Goal: Task Accomplishment & Management: Manage account settings

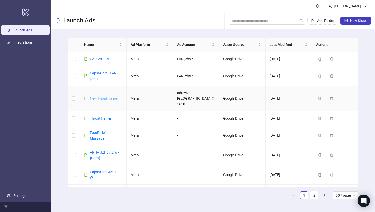
click at [102, 97] on link "New ThoatTrainer" at bounding box center [104, 99] width 28 height 4
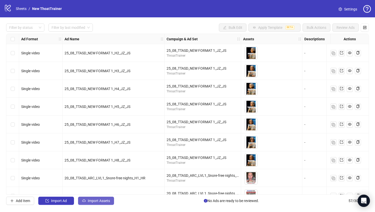
click at [94, 198] on button "Import Assets" at bounding box center [96, 201] width 36 height 8
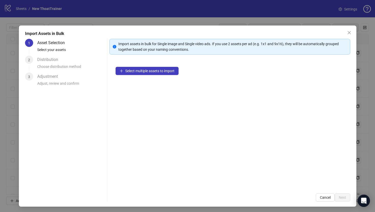
click at [150, 76] on div "Select multiple assets to import" at bounding box center [230, 124] width 241 height 127
click at [150, 74] on button "Select multiple assets to import" at bounding box center [147, 71] width 63 height 8
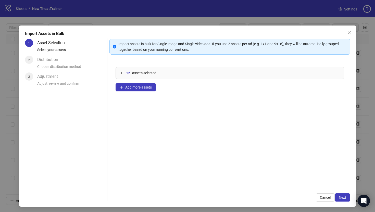
click at [135, 82] on div "12 assets selected Add more assets" at bounding box center [230, 124] width 241 height 127
click at [140, 90] on button "Add more assets" at bounding box center [136, 87] width 40 height 8
click at [150, 88] on span "Add more assets" at bounding box center [138, 87] width 27 height 4
click at [146, 90] on button "Add more assets" at bounding box center [136, 87] width 40 height 8
click at [340, 193] on div "Import assets in bulk for Single image and Single video ads. If you use 2 asset…" at bounding box center [230, 120] width 241 height 163
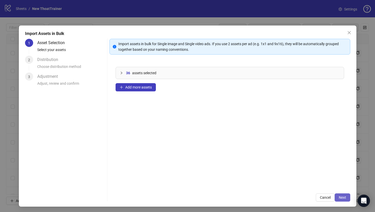
click at [341, 196] on span "Next" at bounding box center [342, 198] width 7 height 4
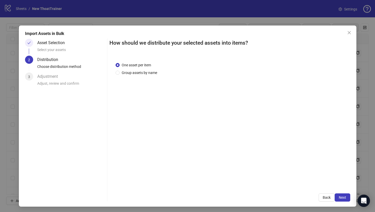
click at [340, 197] on span "Next" at bounding box center [342, 198] width 7 height 4
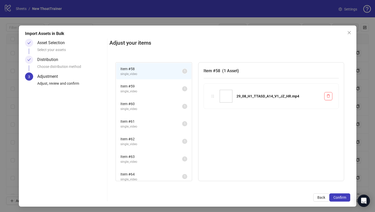
click at [340, 197] on span "Confirm" at bounding box center [340, 198] width 13 height 4
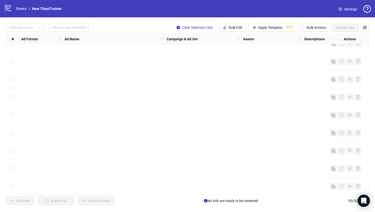
scroll to position [1514, 0]
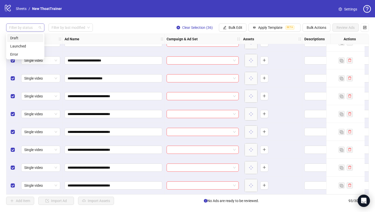
click at [29, 28] on div at bounding box center [22, 27] width 31 height 7
click at [29, 40] on div "Draft" at bounding box center [25, 38] width 30 height 6
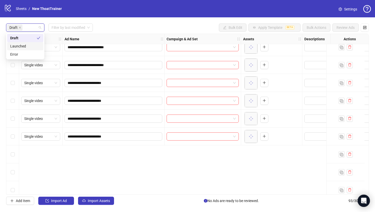
scroll to position [0, 0]
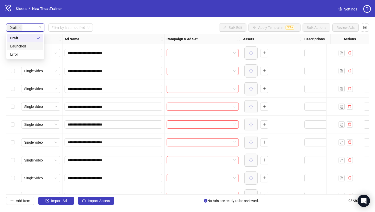
click at [112, 30] on div "Draft Filter by last modified Bulk Edit Apply Template BETA Bulk Actions Review…" at bounding box center [187, 27] width 363 height 8
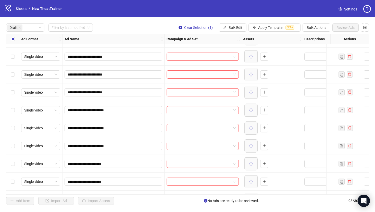
scroll to position [104, 0]
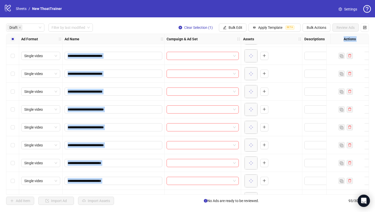
click at [16, 143] on div "Select row 12" at bounding box center [12, 145] width 13 height 18
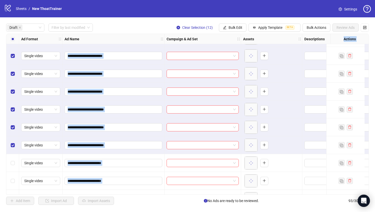
click at [152, 32] on div "**********" at bounding box center [187, 114] width 375 height 194
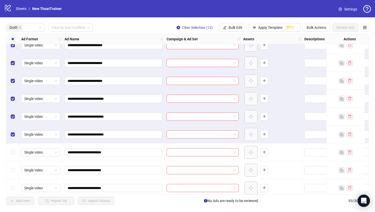
scroll to position [146, 0]
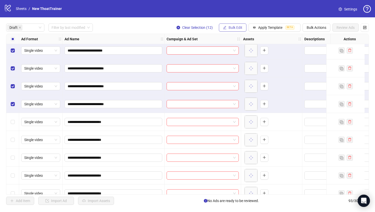
click at [236, 30] on button "Bulk Edit" at bounding box center [233, 27] width 28 height 8
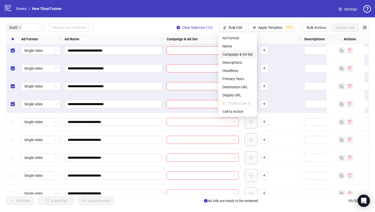
click at [245, 53] on span "Campaign & Ad Set" at bounding box center [238, 55] width 30 height 6
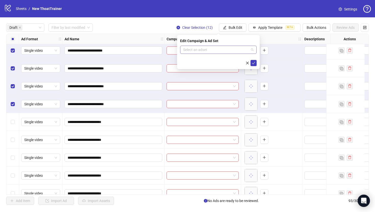
click at [210, 50] on input "search" at bounding box center [216, 50] width 66 height 8
paste input "**********"
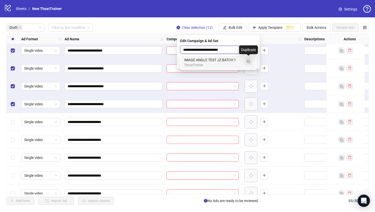
click at [250, 63] on img "button" at bounding box center [249, 62] width 4 height 4
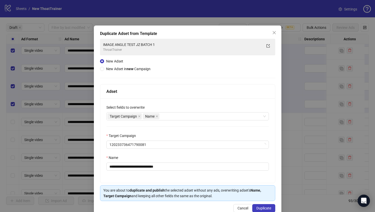
type input "**********"
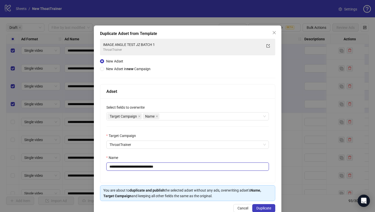
click at [189, 168] on input "**********" at bounding box center [187, 167] width 163 height 8
paste input "text"
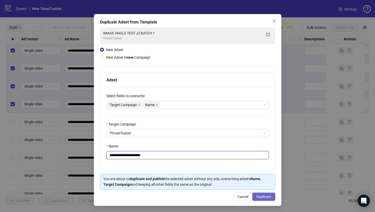
type input "**********"
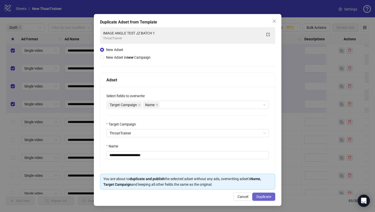
click at [268, 194] on button "Duplicate" at bounding box center [264, 197] width 23 height 8
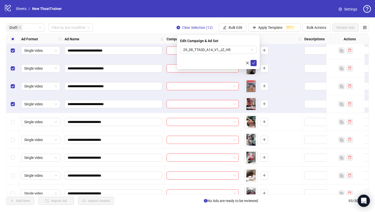
scroll to position [218, 0]
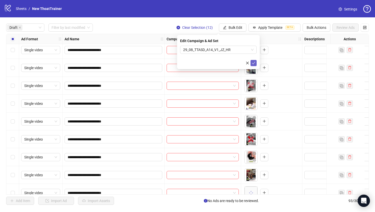
click at [253, 65] on button "submit" at bounding box center [254, 63] width 6 height 6
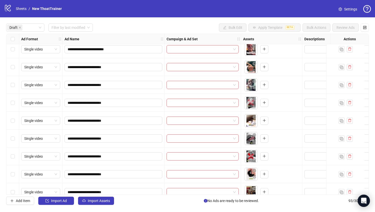
click at [16, 67] on div "Select row 13" at bounding box center [12, 67] width 13 height 18
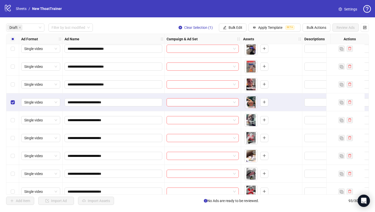
scroll to position [160, 0]
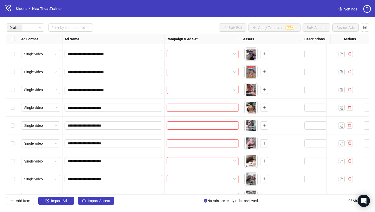
click at [15, 88] on div "Select row 12" at bounding box center [12, 90] width 13 height 18
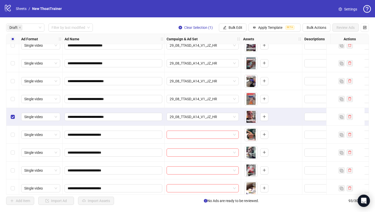
scroll to position [142, 0]
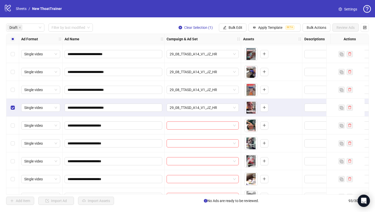
click at [10, 105] on div "Select row 12" at bounding box center [12, 108] width 13 height 18
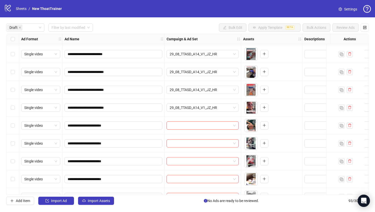
click at [10, 120] on div "Select row 13" at bounding box center [12, 126] width 13 height 18
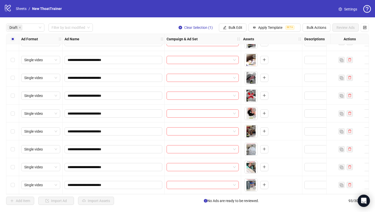
scroll to position [262, 0]
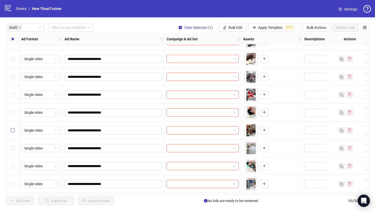
click at [13, 128] on label "Select row 20" at bounding box center [13, 131] width 4 height 6
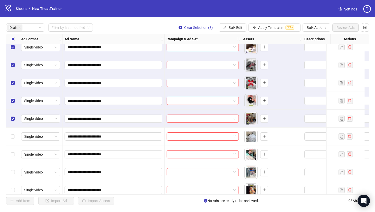
scroll to position [289, 0]
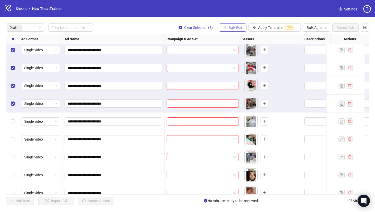
click at [224, 26] on icon "edit" at bounding box center [225, 28] width 4 height 4
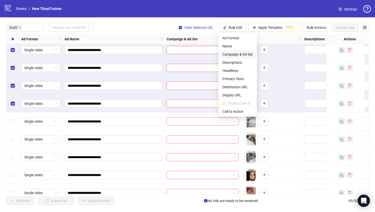
click at [239, 56] on span "Campaign & Ad Set" at bounding box center [238, 55] width 30 height 6
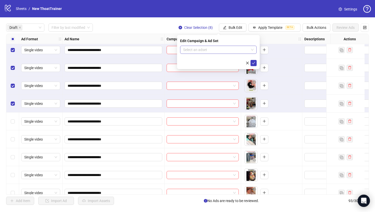
click at [236, 49] on input "search" at bounding box center [216, 50] width 66 height 8
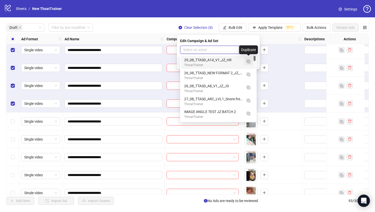
click at [249, 61] on img "button" at bounding box center [249, 62] width 4 height 4
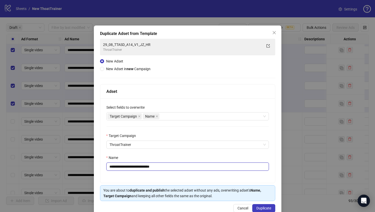
click at [212, 169] on input "**********" at bounding box center [187, 167] width 163 height 8
paste input "text"
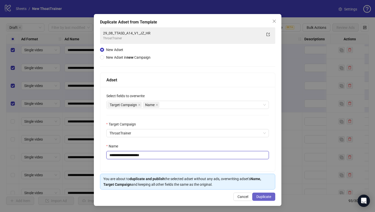
type input "**********"
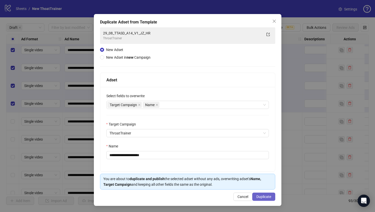
click at [258, 195] on span "Duplicate" at bounding box center [264, 197] width 15 height 4
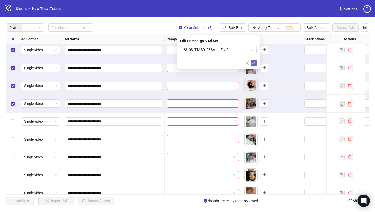
click at [253, 61] on icon "check" at bounding box center [254, 63] width 4 height 4
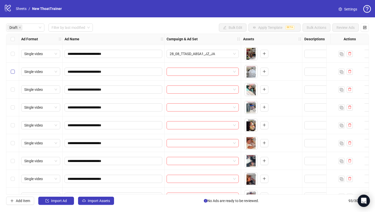
click at [13, 74] on label "Select row 21" at bounding box center [13, 72] width 4 height 6
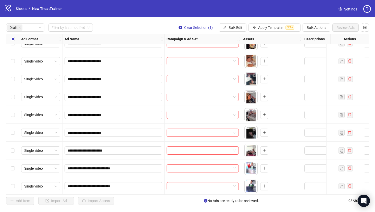
scroll to position [423, 0]
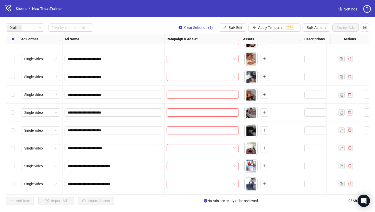
click at [14, 155] on div "Select row 30" at bounding box center [12, 148] width 13 height 18
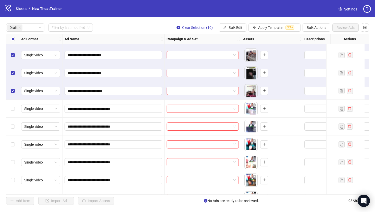
scroll to position [495, 0]
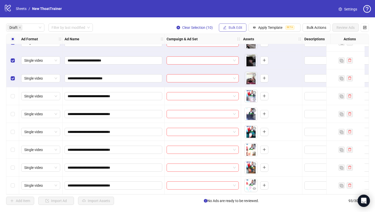
click at [235, 29] on span "Bulk Edit" at bounding box center [236, 28] width 14 height 4
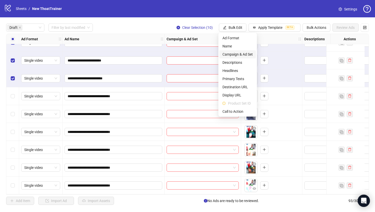
click at [239, 52] on span "Campaign & Ad Set" at bounding box center [238, 55] width 30 height 6
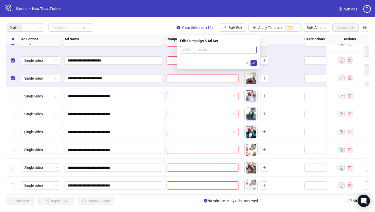
click at [236, 51] on input "search" at bounding box center [216, 50] width 66 height 8
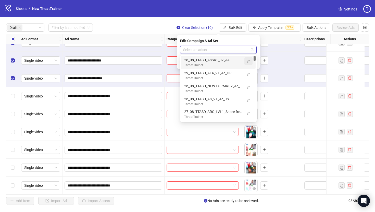
click at [249, 63] on img "button" at bounding box center [249, 62] width 4 height 4
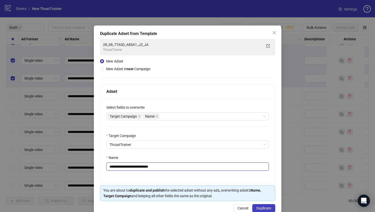
click at [198, 170] on input "**********" at bounding box center [187, 167] width 163 height 8
paste input "text"
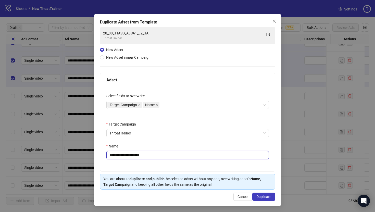
type input "**********"
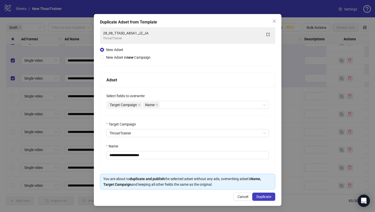
click at [262, 201] on div "**********" at bounding box center [188, 110] width 188 height 192
click at [262, 198] on span "Duplicate" at bounding box center [264, 197] width 15 height 4
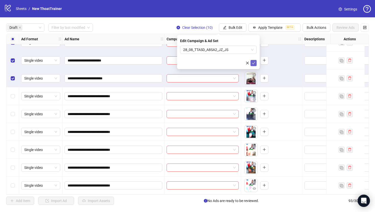
click at [253, 60] on button "submit" at bounding box center [254, 63] width 6 height 6
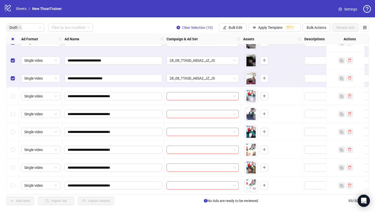
click at [11, 44] on div "Select row 28" at bounding box center [12, 43] width 13 height 18
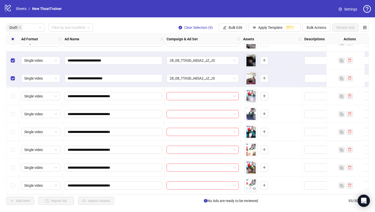
click at [11, 44] on div "Select row 28" at bounding box center [12, 43] width 13 height 18
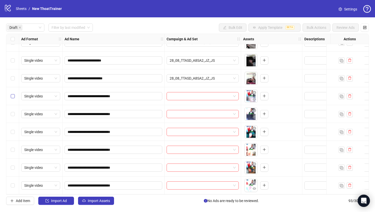
click at [13, 96] on label "Select row 31" at bounding box center [13, 96] width 4 height 6
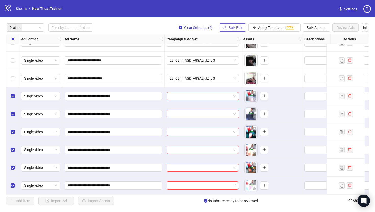
click at [233, 28] on span "Bulk Edit" at bounding box center [236, 28] width 14 height 4
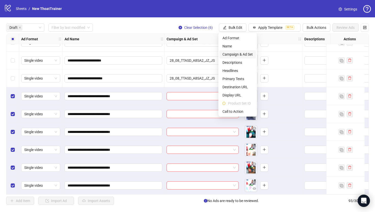
click at [236, 52] on span "Campaign & Ad Set" at bounding box center [238, 55] width 30 height 6
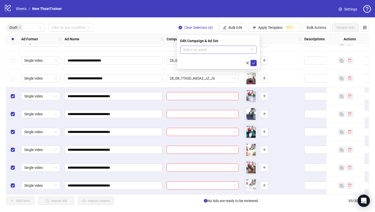
click at [227, 46] on input "search" at bounding box center [216, 50] width 66 height 8
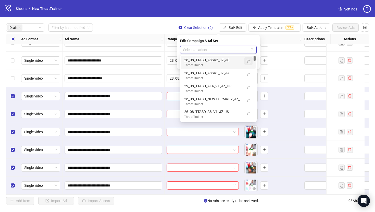
click at [248, 61] on img "button" at bounding box center [249, 62] width 4 height 4
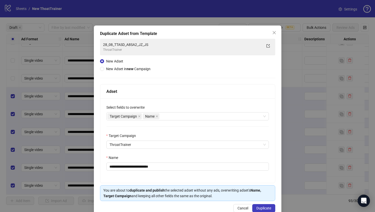
click at [207, 161] on div "Name" at bounding box center [187, 159] width 163 height 8
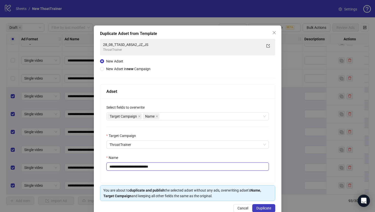
click at [207, 164] on input "**********" at bounding box center [187, 167] width 163 height 8
paste input "text"
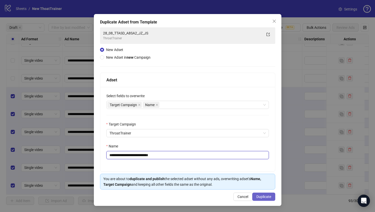
type input "**********"
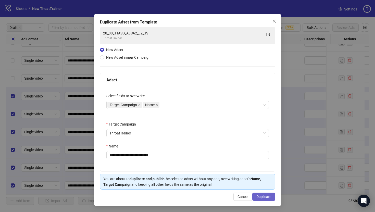
click at [256, 198] on button "Duplicate" at bounding box center [264, 197] width 23 height 8
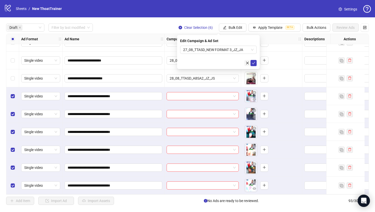
click at [250, 64] on button "button" at bounding box center [248, 63] width 6 height 6
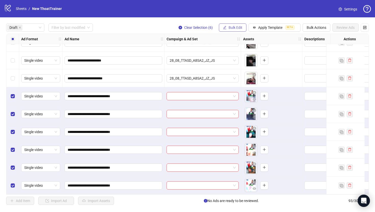
click at [226, 30] on button "Bulk Edit" at bounding box center [233, 27] width 28 height 8
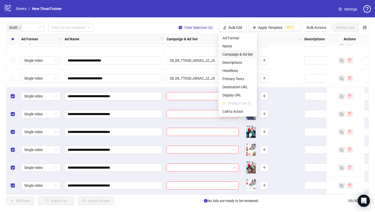
click at [234, 53] on span "Campaign & Ad Set" at bounding box center [238, 55] width 30 height 6
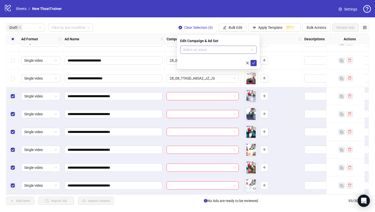
click at [233, 51] on input "search" at bounding box center [216, 50] width 66 height 8
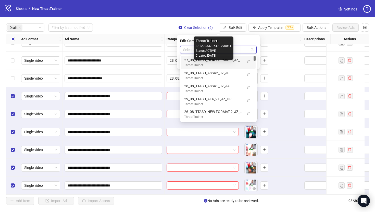
click at [234, 63] on div "ThroatTrainer" at bounding box center [213, 65] width 58 height 5
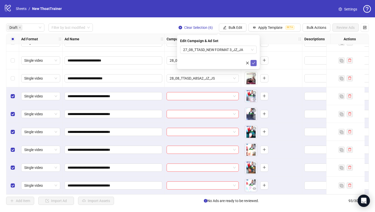
click at [254, 65] on span "submit" at bounding box center [254, 63] width 4 height 4
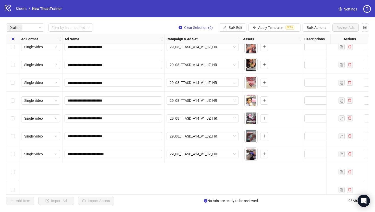
scroll to position [0, 0]
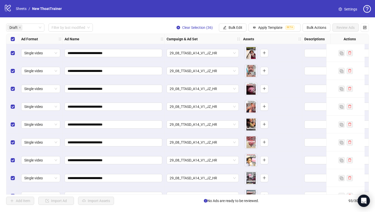
click at [219, 32] on div "**********" at bounding box center [187, 114] width 375 height 194
click at [229, 28] on span "Bulk Edit" at bounding box center [236, 28] width 14 height 4
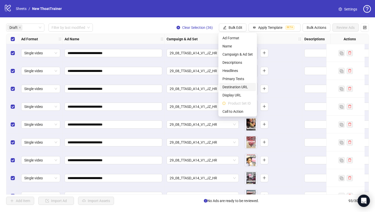
click at [235, 85] on span "Destination URL" at bounding box center [238, 87] width 30 height 6
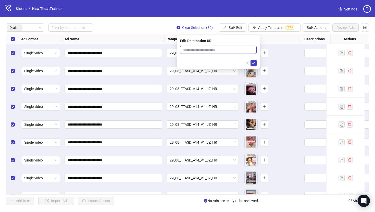
click at [228, 51] on input "text" at bounding box center [216, 50] width 66 height 6
paste input "**********"
type input "**********"
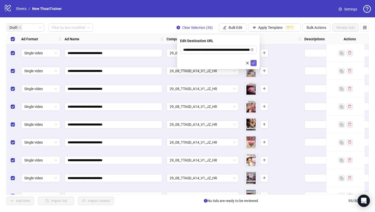
click at [254, 60] on button "submit" at bounding box center [254, 63] width 6 height 6
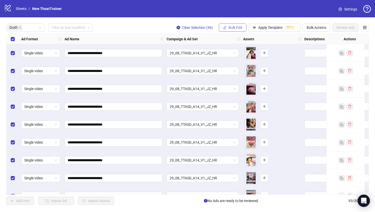
click at [238, 28] on span "Bulk Edit" at bounding box center [236, 28] width 14 height 4
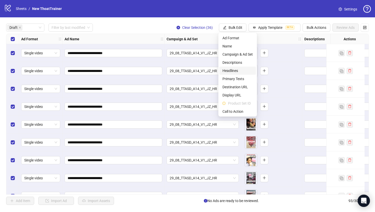
click at [238, 75] on li "Headlines" at bounding box center [238, 71] width 37 height 8
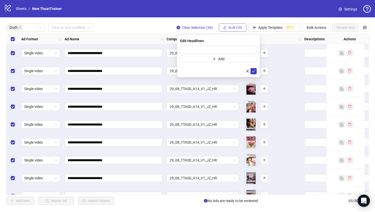
click at [244, 28] on button "Bulk Edit" at bounding box center [233, 27] width 28 height 8
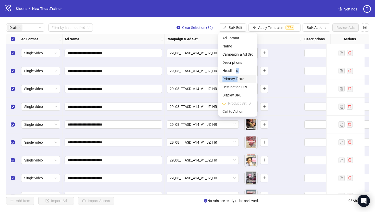
drag, startPoint x: 237, startPoint y: 70, endPoint x: 237, endPoint y: 79, distance: 8.7
click at [237, 79] on ul "Ad Format Name Campaign & Ad Set Descriptions Headlines Primary Texts Destinati…" at bounding box center [238, 75] width 39 height 84
click at [237, 79] on span "Primary Texts" at bounding box center [238, 79] width 30 height 6
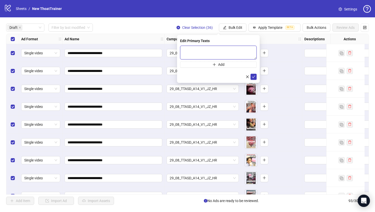
click at [223, 49] on textarea at bounding box center [218, 53] width 77 height 14
paste textarea "**********"
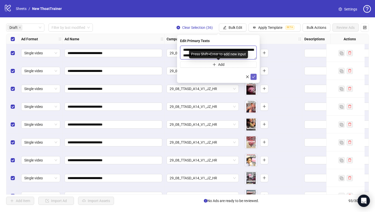
type textarea "**********"
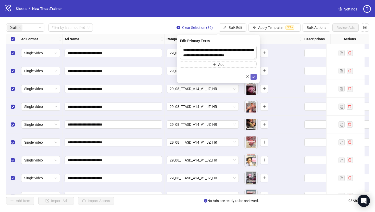
click at [254, 74] on button "submit" at bounding box center [254, 77] width 6 height 6
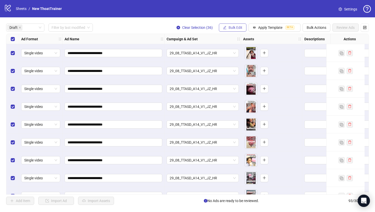
click at [237, 29] on span "Bulk Edit" at bounding box center [236, 28] width 14 height 4
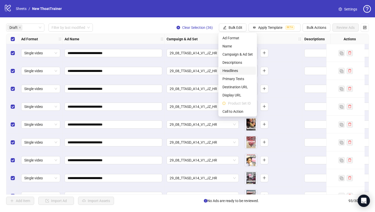
click at [235, 73] on span "Headlines" at bounding box center [238, 71] width 30 height 6
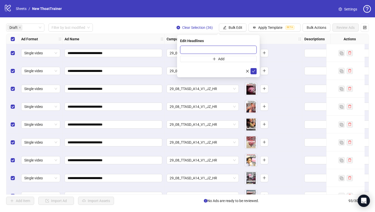
click at [221, 50] on input "text" at bounding box center [218, 50] width 77 height 8
paste input "**********"
type input "**********"
click at [253, 71] on icon "check" at bounding box center [254, 71] width 4 height 4
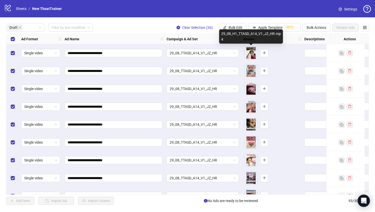
click at [237, 31] on div "29_08_H1_TTASD_A14_V1_JZ_HR.mp4" at bounding box center [251, 36] width 64 height 14
click at [237, 29] on div "29_08_H1_TTASD_A14_V1_JZ_HR.mp4" at bounding box center [251, 36] width 64 height 14
click at [237, 28] on span "Bulk Edit" at bounding box center [236, 28] width 14 height 4
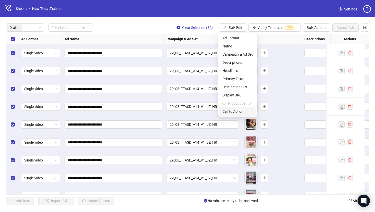
click at [244, 109] on li "Call to Action" at bounding box center [238, 111] width 37 height 8
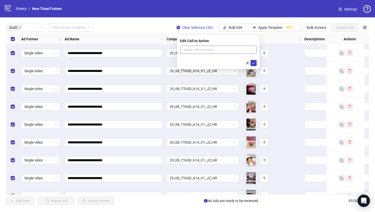
click at [246, 49] on input "search" at bounding box center [216, 50] width 66 height 8
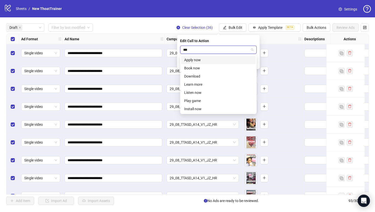
type input "****"
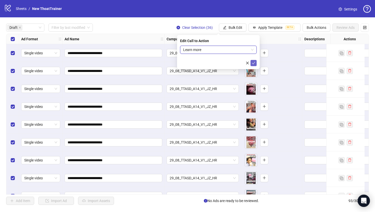
click at [255, 60] on button "submit" at bounding box center [254, 63] width 6 height 6
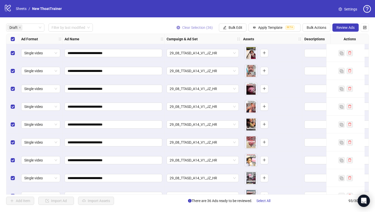
click at [187, 29] on span "Clear Selection (36)" at bounding box center [197, 28] width 31 height 4
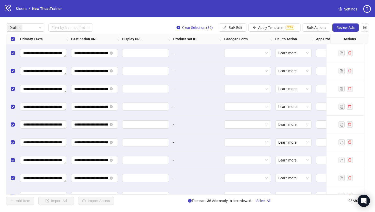
scroll to position [0, 476]
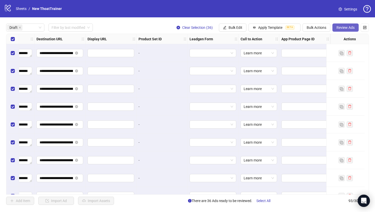
click at [336, 27] on button "Review Ads" at bounding box center [346, 27] width 26 height 8
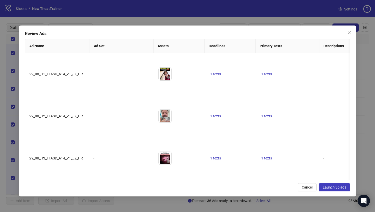
click at [331, 184] on button "Launch 36 ads" at bounding box center [335, 187] width 32 height 8
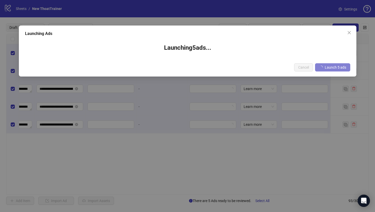
scroll to position [0, 472]
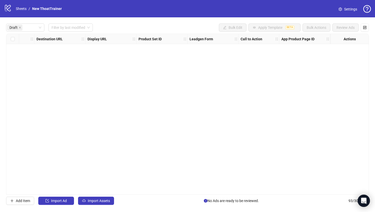
click at [207, 95] on div "Ad Format Ad Name Campaign & Ad Set Assets Descriptions Headlines Primary Texts…" at bounding box center [187, 114] width 363 height 161
click at [184, 113] on div "Ad Format Ad Name Campaign & Ad Set Assets Descriptions Headlines Primary Texts…" at bounding box center [187, 114] width 363 height 161
click at [25, 9] on link "Sheets" at bounding box center [21, 9] width 13 height 6
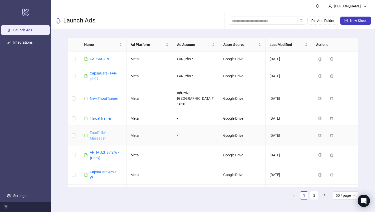
click at [99, 131] on link "FootRelief Massager" at bounding box center [98, 136] width 16 height 10
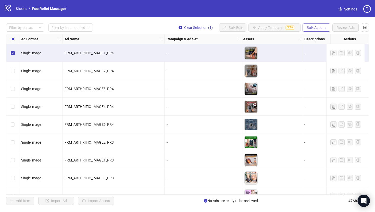
click at [319, 28] on span "Bulk Actions" at bounding box center [317, 28] width 20 height 4
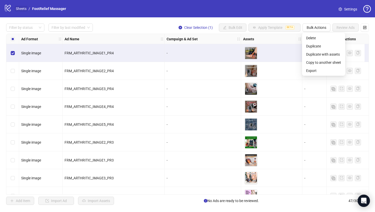
click at [18, 10] on link "Sheets" at bounding box center [21, 9] width 13 height 6
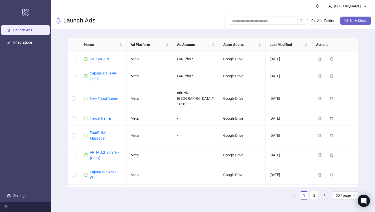
click at [351, 17] on button "New Sheet" at bounding box center [356, 21] width 31 height 8
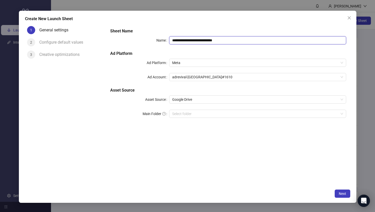
click at [203, 44] on input "**********" at bounding box center [257, 40] width 177 height 8
type input "**********"
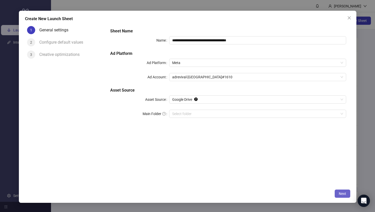
click at [340, 191] on button "Next" at bounding box center [343, 194] width 16 height 8
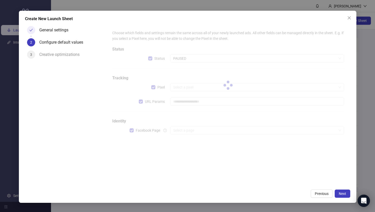
type input "**********"
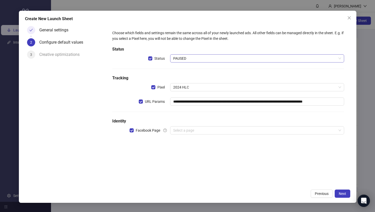
click at [184, 61] on span "PAUSED" at bounding box center [257, 59] width 168 height 8
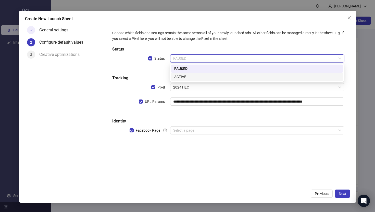
click at [189, 77] on div "ACTIVE" at bounding box center [257, 77] width 166 height 6
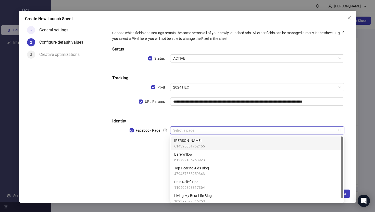
click at [196, 129] on input "search" at bounding box center [254, 131] width 163 height 8
click at [203, 147] on span "614395861762465" at bounding box center [189, 146] width 31 height 6
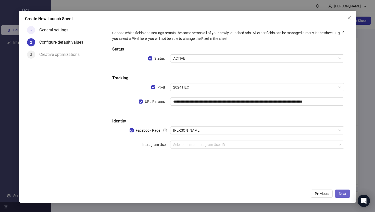
click at [342, 195] on span "Next" at bounding box center [342, 194] width 7 height 4
click at [264, 144] on input "search" at bounding box center [254, 145] width 163 height 8
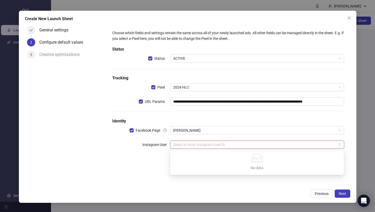
click at [171, 156] on div "No data No data" at bounding box center [257, 162] width 174 height 25
click at [179, 147] on input "search" at bounding box center [254, 145] width 163 height 8
click at [172, 155] on div "No data No data" at bounding box center [257, 162] width 172 height 23
click at [173, 142] on input "search" at bounding box center [254, 145] width 163 height 8
click at [194, 134] on div "[PERSON_NAME]" at bounding box center [257, 130] width 174 height 8
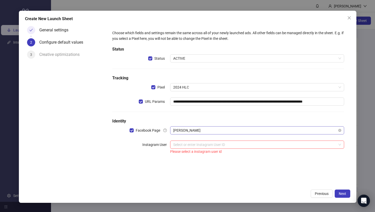
click at [193, 128] on span "[PERSON_NAME]" at bounding box center [257, 131] width 168 height 8
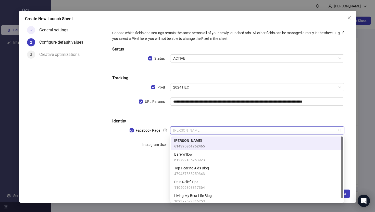
click at [194, 142] on span "[PERSON_NAME]" at bounding box center [189, 141] width 31 height 6
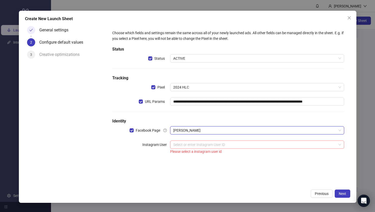
click at [193, 144] on input "search" at bounding box center [254, 145] width 163 height 8
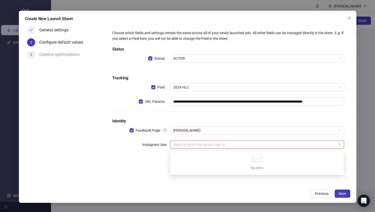
click at [173, 157] on div "No data No data" at bounding box center [257, 162] width 172 height 23
click at [172, 166] on div "No data No data" at bounding box center [257, 162] width 172 height 23
click at [172, 170] on div "No data No data" at bounding box center [257, 162] width 172 height 23
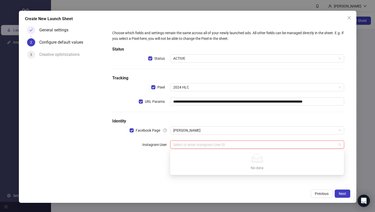
click at [175, 143] on input "search" at bounding box center [254, 145] width 163 height 8
click at [179, 138] on div "**********" at bounding box center [228, 92] width 236 height 129
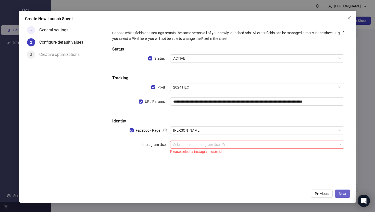
click at [344, 195] on span "Next" at bounding box center [342, 194] width 7 height 4
click at [313, 144] on input "search" at bounding box center [254, 145] width 163 height 8
click at [340, 144] on span at bounding box center [257, 145] width 168 height 8
click at [317, 138] on div "**********" at bounding box center [228, 92] width 236 height 129
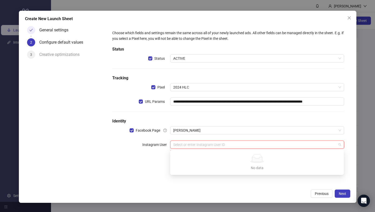
click at [315, 143] on input "search" at bounding box center [254, 145] width 163 height 8
click at [172, 159] on div "No data No data" at bounding box center [257, 162] width 172 height 23
click at [172, 156] on div "No data No data" at bounding box center [257, 162] width 172 height 23
click at [172, 154] on div "No data No data" at bounding box center [257, 162] width 172 height 23
click at [173, 141] on div "Select or enter Instagram User ID" at bounding box center [257, 145] width 174 height 8
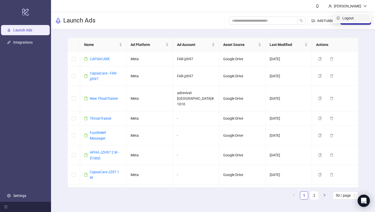
click at [359, 20] on span "Logout" at bounding box center [355, 18] width 25 height 6
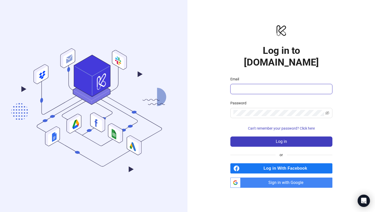
type input "**********"
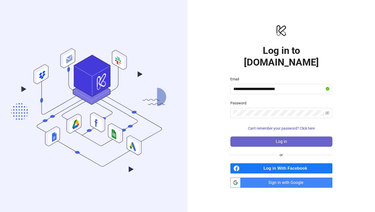
click at [260, 137] on button "Log in" at bounding box center [282, 142] width 102 height 10
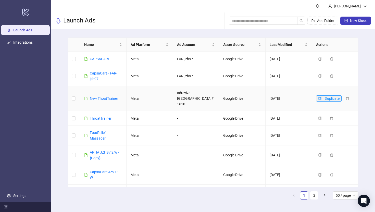
click at [320, 97] on icon "copy" at bounding box center [320, 99] width 4 height 4
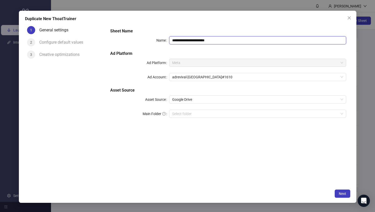
click at [201, 40] on input "**********" at bounding box center [257, 40] width 177 height 8
type input "**********"
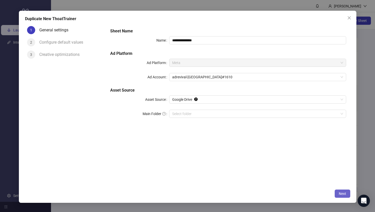
click at [341, 193] on span "Next" at bounding box center [342, 194] width 7 height 4
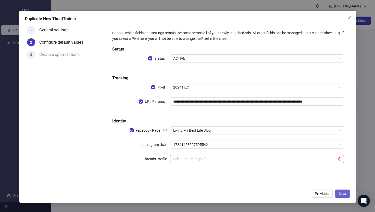
click at [341, 193] on span "Next" at bounding box center [342, 194] width 7 height 4
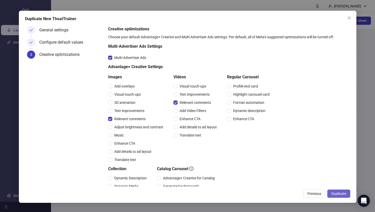
click at [340, 192] on span "Duplicate" at bounding box center [339, 194] width 15 height 4
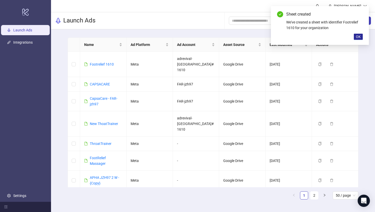
click at [354, 34] on button "OK" at bounding box center [358, 37] width 9 height 6
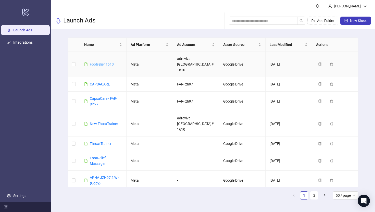
click at [107, 62] on link "Footrelief 1610" at bounding box center [102, 64] width 24 height 4
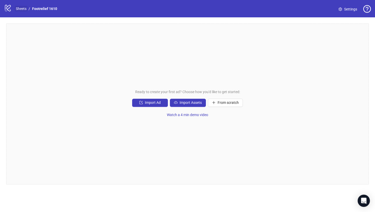
click at [23, 11] on link "Sheets" at bounding box center [21, 9] width 13 height 6
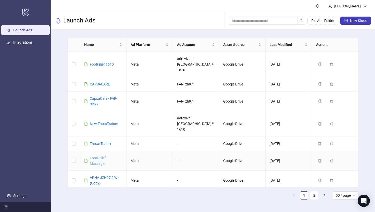
click at [101, 156] on link "FootRelief Massager" at bounding box center [98, 161] width 16 height 10
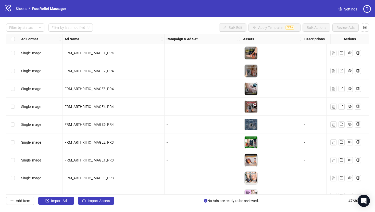
click at [136, 100] on div "FRM_ARTHRITIC_IMAGE4_PR4" at bounding box center [114, 107] width 102 height 18
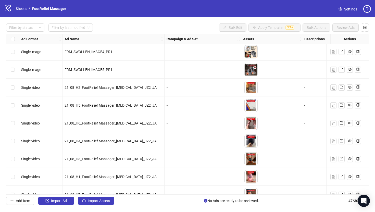
scroll to position [692, 0]
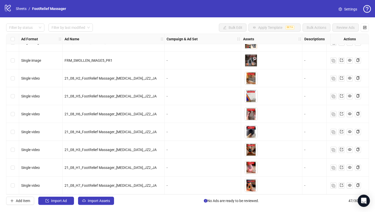
click at [12, 80] on div "Select row 41" at bounding box center [12, 78] width 13 height 18
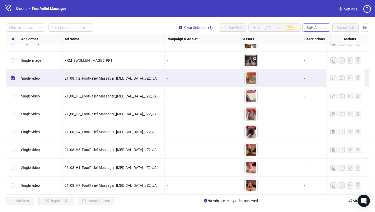
click at [312, 28] on span "Bulk Actions" at bounding box center [317, 28] width 20 height 4
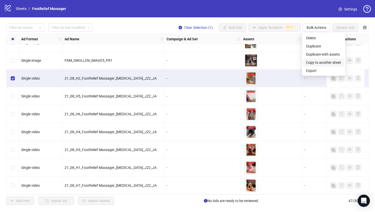
click at [322, 59] on li "Copy to another sheet" at bounding box center [323, 62] width 41 height 8
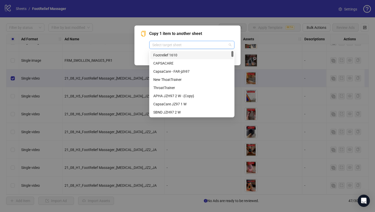
click at [218, 41] on div "Select target sheet" at bounding box center [191, 45] width 85 height 8
click at [207, 55] on div "Footrelief 1610" at bounding box center [191, 55] width 77 height 6
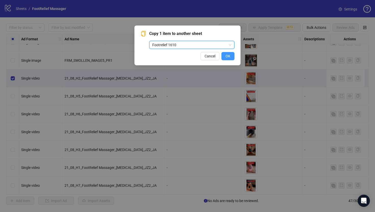
click at [229, 57] on span "OK" at bounding box center [228, 56] width 5 height 4
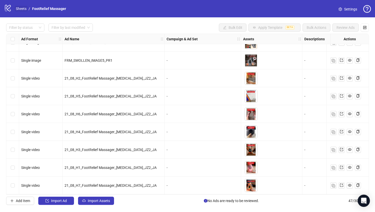
click at [21, 9] on link "Sheets" at bounding box center [21, 9] width 13 height 6
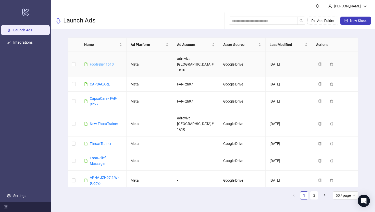
click at [94, 62] on link "Footrelief 1610" at bounding box center [102, 64] width 24 height 4
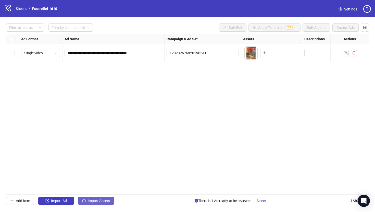
click at [90, 200] on span "Import Assets" at bounding box center [99, 201] width 22 height 4
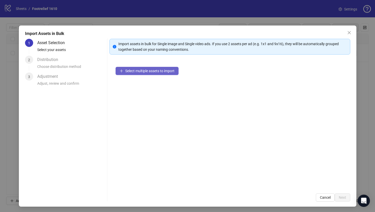
click at [145, 70] on span "Select multiple assets to import" at bounding box center [149, 71] width 49 height 4
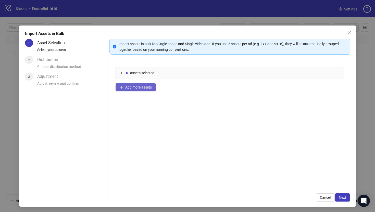
click at [148, 88] on span "Add more assets" at bounding box center [138, 87] width 27 height 4
click at [142, 84] on button "Add more assets" at bounding box center [136, 87] width 40 height 8
click at [140, 90] on button "Add more assets" at bounding box center [136, 87] width 40 height 8
click at [341, 194] on button "Next" at bounding box center [343, 198] width 16 height 8
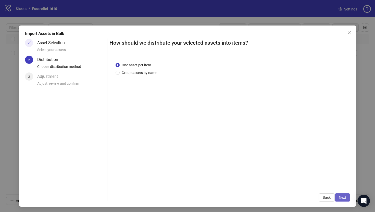
click at [343, 195] on button "Next" at bounding box center [343, 198] width 16 height 8
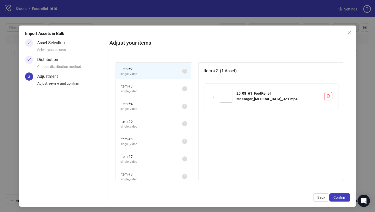
click at [343, 195] on button "Confirm" at bounding box center [340, 198] width 21 height 8
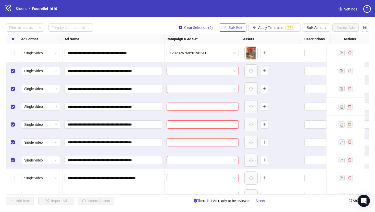
click at [239, 28] on span "Bulk Edit" at bounding box center [236, 28] width 14 height 4
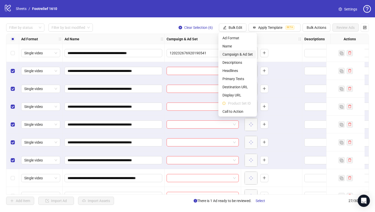
click at [250, 56] on span "Campaign & Ad Set" at bounding box center [238, 55] width 30 height 6
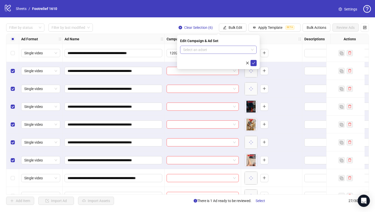
click at [244, 51] on input "search" at bounding box center [216, 50] width 66 height 8
click at [191, 51] on input "search" at bounding box center [216, 50] width 66 height 8
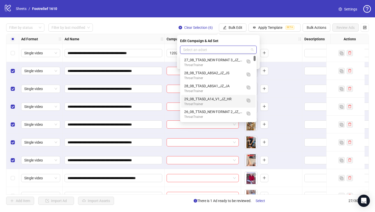
paste input "**********"
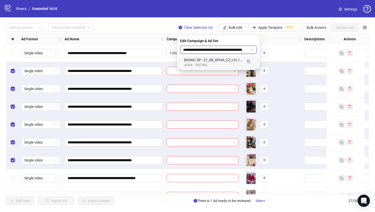
scroll to position [0, 16]
click at [249, 62] on img "button" at bounding box center [249, 62] width 4 height 4
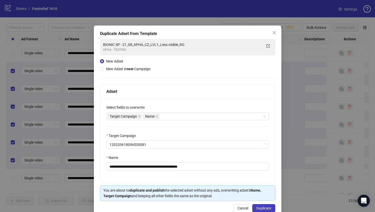
type input "**********"
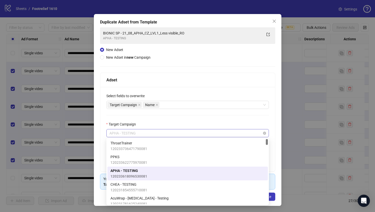
click at [159, 130] on span "APHA - TESTING" at bounding box center [188, 133] width 157 height 8
click at [161, 125] on div "Target Campaign" at bounding box center [187, 126] width 163 height 8
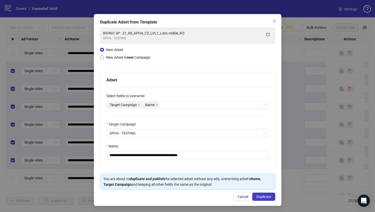
click at [135, 56] on span "New Adset in new Campaign" at bounding box center [128, 57] width 44 height 4
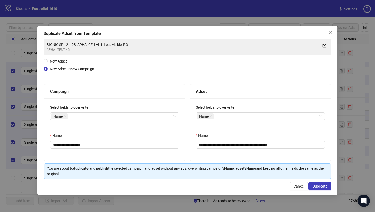
scroll to position [0, 0]
click at [140, 144] on input "**********" at bounding box center [114, 145] width 129 height 8
type input "**********"
click at [283, 140] on div "Name" at bounding box center [260, 137] width 129 height 8
click at [283, 144] on input "**********" at bounding box center [260, 145] width 129 height 8
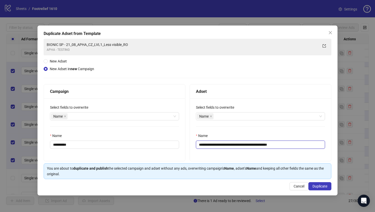
paste input "text"
type input "**********"
click at [320, 185] on span "Duplicate" at bounding box center [320, 186] width 15 height 4
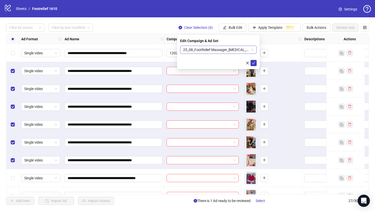
click at [237, 49] on span "25_08_FootRelief Massager_Plantar Fasciitis_JZ1_JA" at bounding box center [218, 50] width 70 height 8
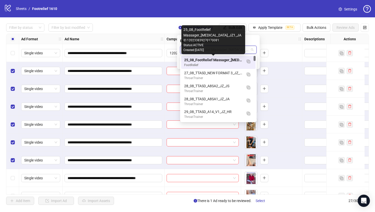
click at [230, 63] on div "FootRelief" at bounding box center [213, 65] width 58 height 5
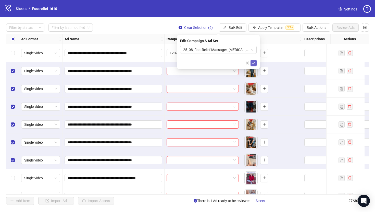
click at [251, 64] on button "submit" at bounding box center [254, 63] width 6 height 6
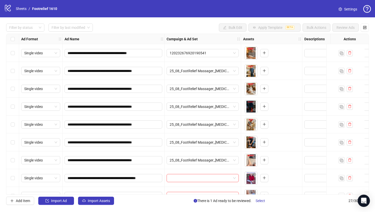
scroll to position [50, 0]
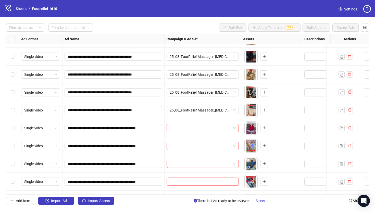
click at [13, 133] on div "Select row 8" at bounding box center [12, 128] width 13 height 18
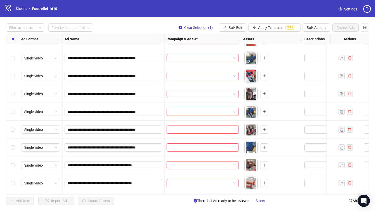
scroll to position [172, 0]
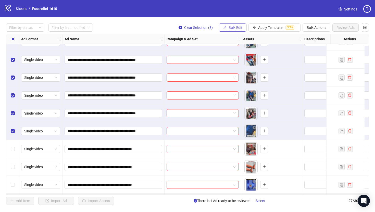
click at [239, 24] on button "Bulk Edit" at bounding box center [233, 27] width 28 height 8
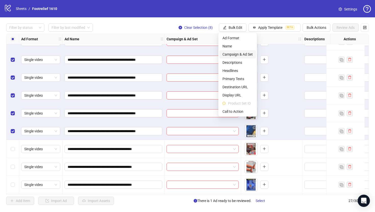
click at [236, 56] on span "Campaign & Ad Set" at bounding box center [238, 55] width 30 height 6
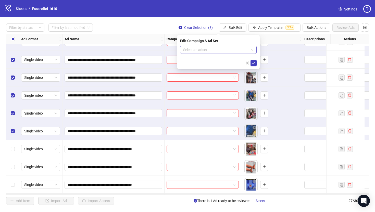
click at [233, 50] on input "search" at bounding box center [216, 50] width 66 height 8
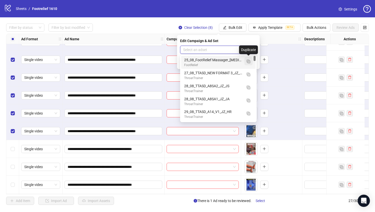
click at [249, 63] on img "button" at bounding box center [249, 62] width 4 height 4
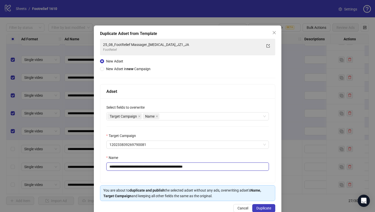
click at [200, 168] on input "**********" at bounding box center [187, 167] width 163 height 8
paste input "text"
type input "**********"
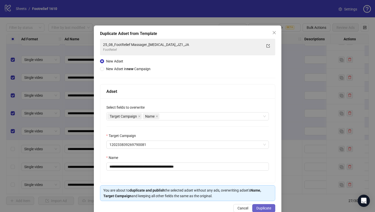
click at [257, 206] on button "Duplicate" at bounding box center [264, 208] width 23 height 8
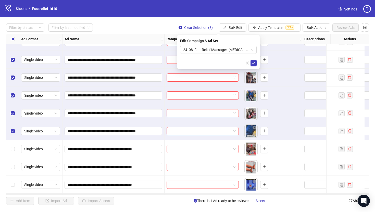
scroll to position [234, 0]
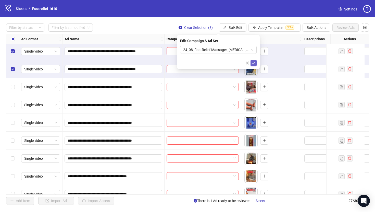
click at [253, 63] on icon "check" at bounding box center [254, 63] width 4 height 4
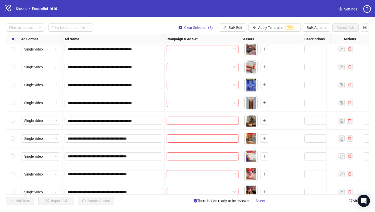
scroll to position [244, 0]
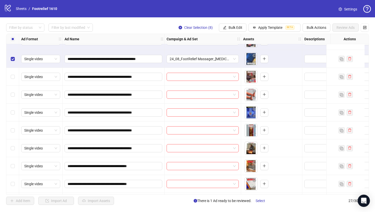
click at [13, 43] on div "Select all rows" at bounding box center [12, 39] width 13 height 10
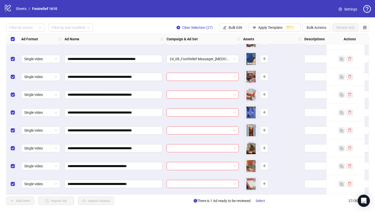
click at [13, 43] on div "Select all rows" at bounding box center [12, 39] width 13 height 10
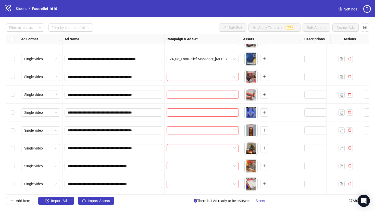
click at [14, 74] on div "Select row 16" at bounding box center [12, 77] width 13 height 18
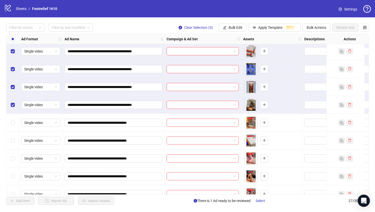
scroll to position [334, 0]
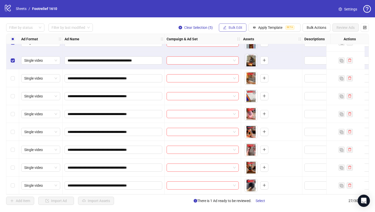
click at [226, 32] on button "Bulk Edit" at bounding box center [233, 27] width 28 height 8
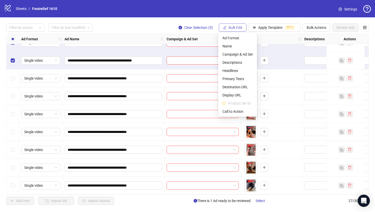
click at [226, 28] on icon "edit" at bounding box center [225, 28] width 4 height 4
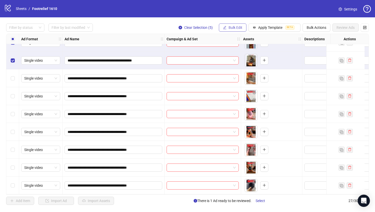
click at [226, 28] on icon "edit" at bounding box center [225, 28] width 4 height 4
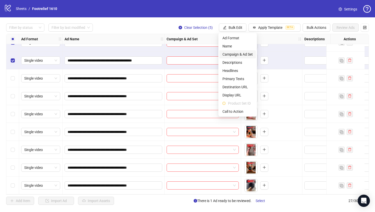
click at [234, 53] on span "Campaign & Ad Set" at bounding box center [238, 55] width 30 height 6
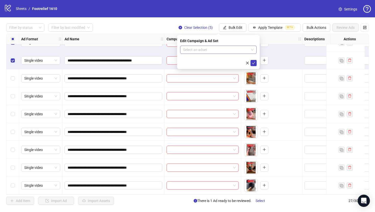
click at [228, 48] on input "search" at bounding box center [216, 50] width 66 height 8
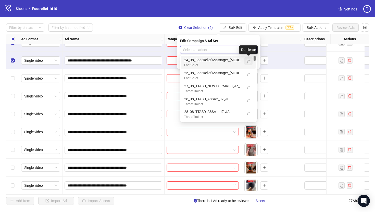
click at [249, 62] on img "button" at bounding box center [249, 62] width 4 height 4
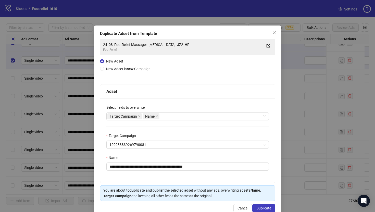
scroll to position [12, 0]
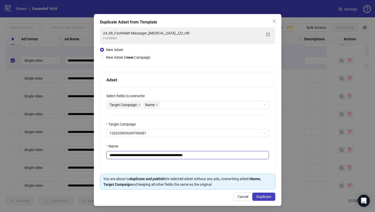
click at [212, 155] on input "**********" at bounding box center [187, 155] width 163 height 8
paste input "text"
type input "**********"
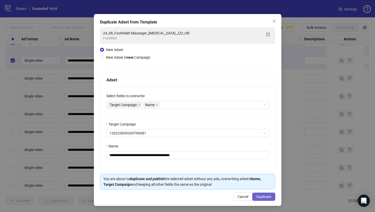
click at [257, 193] on div "Cancel Duplicate" at bounding box center [187, 197] width 175 height 8
click at [267, 195] on span "Duplicate" at bounding box center [264, 197] width 15 height 4
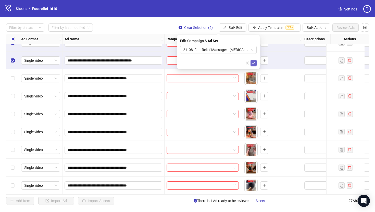
click at [253, 64] on icon "check" at bounding box center [253, 63] width 3 height 3
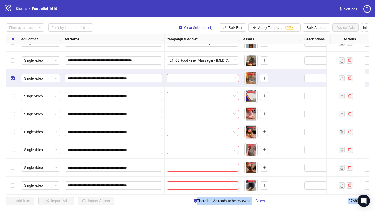
click at [11, 179] on div "Select row 27" at bounding box center [12, 186] width 13 height 18
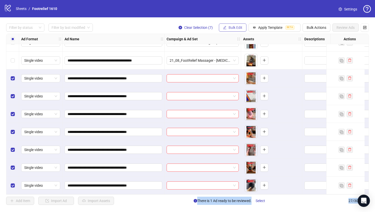
click at [230, 28] on span "Bulk Edit" at bounding box center [236, 28] width 14 height 4
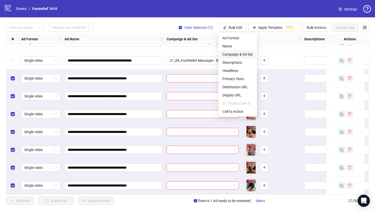
click at [234, 52] on span "Campaign & Ad Set" at bounding box center [238, 55] width 30 height 6
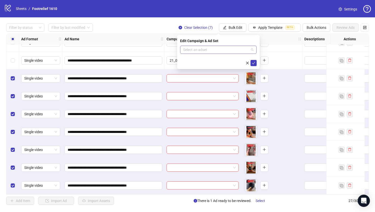
click at [224, 51] on input "search" at bounding box center [216, 50] width 66 height 8
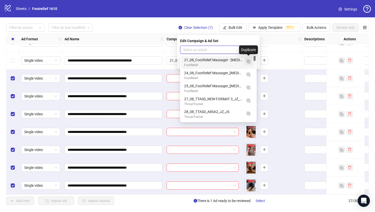
click at [249, 61] on img "button" at bounding box center [249, 62] width 4 height 4
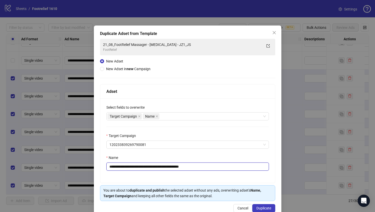
click at [198, 164] on input "**********" at bounding box center [187, 167] width 163 height 8
paste input "text"
type input "**********"
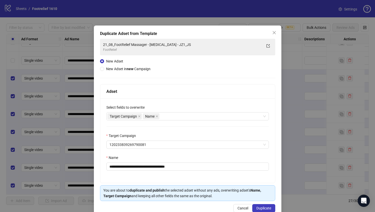
click at [260, 204] on div "**********" at bounding box center [188, 122] width 188 height 192
click at [261, 205] on button "Duplicate" at bounding box center [264, 208] width 23 height 8
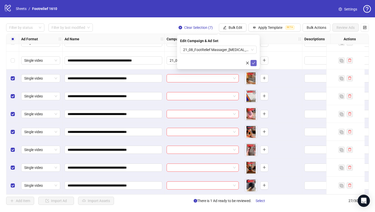
click at [254, 64] on icon "check" at bounding box center [254, 63] width 4 height 4
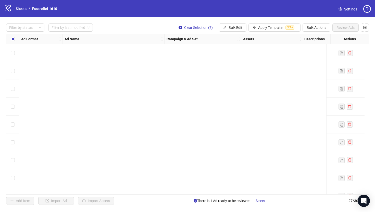
scroll to position [334, 0]
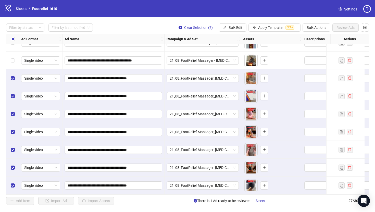
click at [14, 43] on div "Select all rows" at bounding box center [12, 39] width 13 height 10
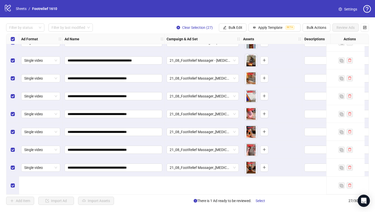
scroll to position [0, 0]
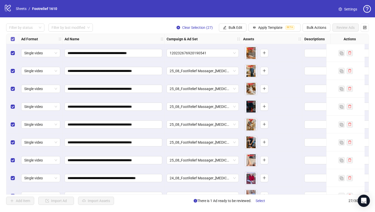
click at [14, 41] on label "Select all rows" at bounding box center [13, 39] width 4 height 6
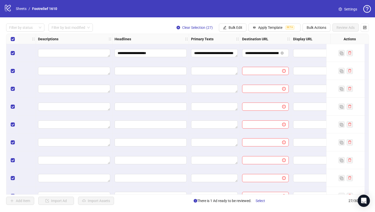
scroll to position [0, 267]
click at [235, 26] on span "Bulk Edit" at bounding box center [236, 28] width 14 height 4
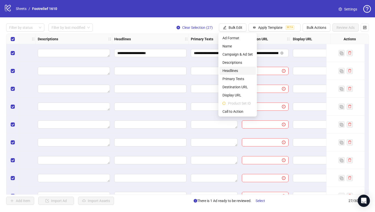
click at [241, 71] on span "Headlines" at bounding box center [238, 71] width 30 height 6
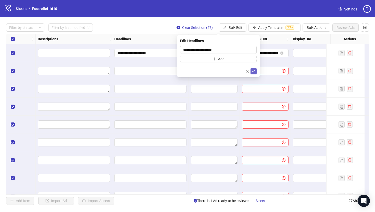
click at [254, 71] on icon "check" at bounding box center [254, 71] width 4 height 4
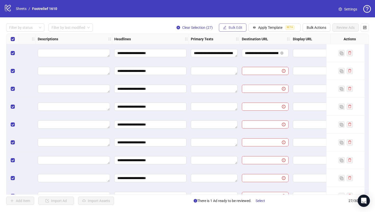
click at [234, 27] on span "Bulk Edit" at bounding box center [236, 28] width 14 height 4
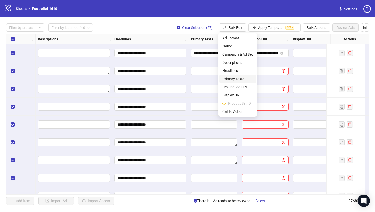
click at [235, 80] on span "Primary Texts" at bounding box center [238, 79] width 30 height 6
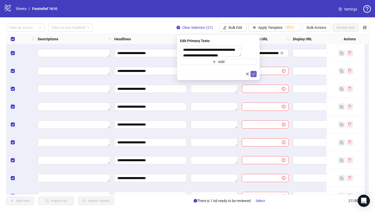
click at [255, 75] on button "submit" at bounding box center [254, 74] width 6 height 6
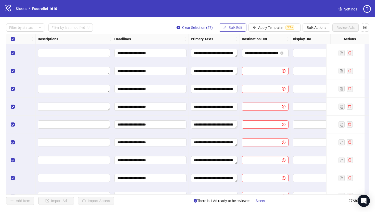
click at [236, 30] on button "Bulk Edit" at bounding box center [233, 27] width 28 height 8
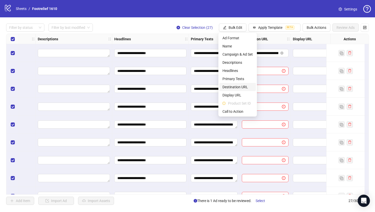
click at [244, 89] on span "Destination URL" at bounding box center [238, 87] width 30 height 6
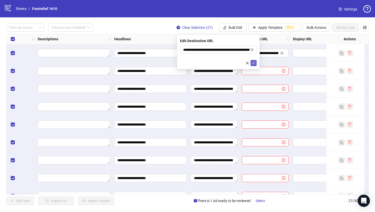
click at [252, 62] on icon "check" at bounding box center [254, 63] width 4 height 4
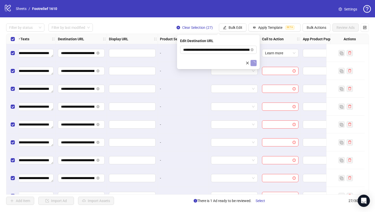
scroll to position [0, 476]
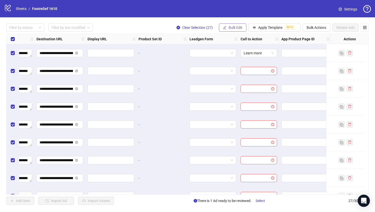
click at [242, 29] on button "Bulk Edit" at bounding box center [233, 27] width 28 height 8
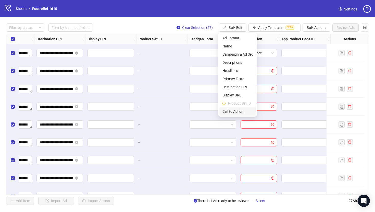
click at [241, 110] on span "Call to Action" at bounding box center [238, 112] width 30 height 6
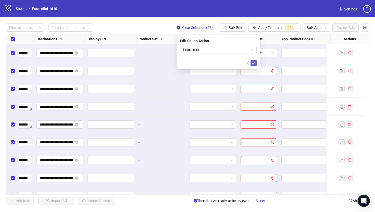
click at [253, 60] on button "submit" at bounding box center [254, 63] width 6 height 6
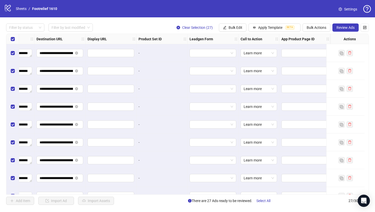
click at [7, 39] on div "Select all rows" at bounding box center [12, 39] width 13 height 10
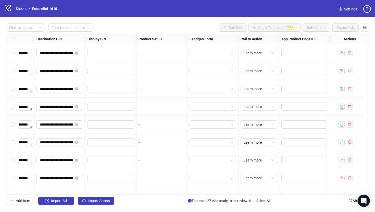
click at [353, 52] on div at bounding box center [346, 53] width 38 height 18
click at [353, 52] on button "button" at bounding box center [350, 53] width 6 height 6
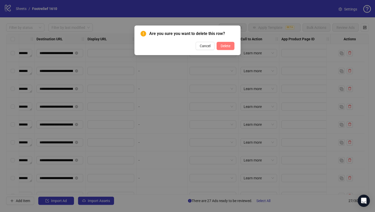
click at [225, 44] on span "Delete" at bounding box center [226, 46] width 10 height 4
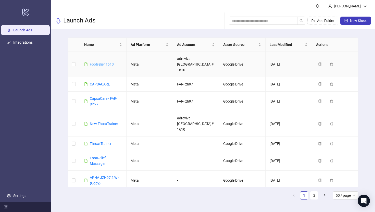
click at [107, 62] on link "Footrelief 1610" at bounding box center [102, 64] width 24 height 4
click at [106, 62] on div "Footrelief 1610" at bounding box center [102, 65] width 24 height 6
click at [105, 62] on link "Footrelief 1610" at bounding box center [102, 64] width 24 height 4
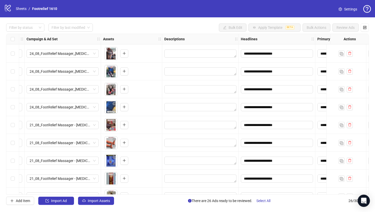
scroll to position [316, 140]
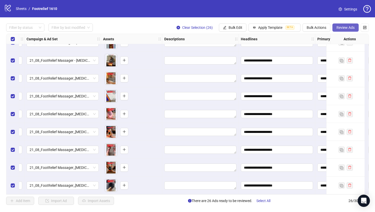
click at [351, 26] on span "Review Ads" at bounding box center [346, 28] width 18 height 4
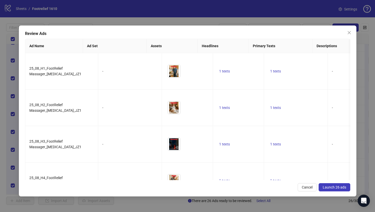
click at [325, 186] on span "Launch 26 ads" at bounding box center [334, 187] width 23 height 4
